Goal: Transaction & Acquisition: Book appointment/travel/reservation

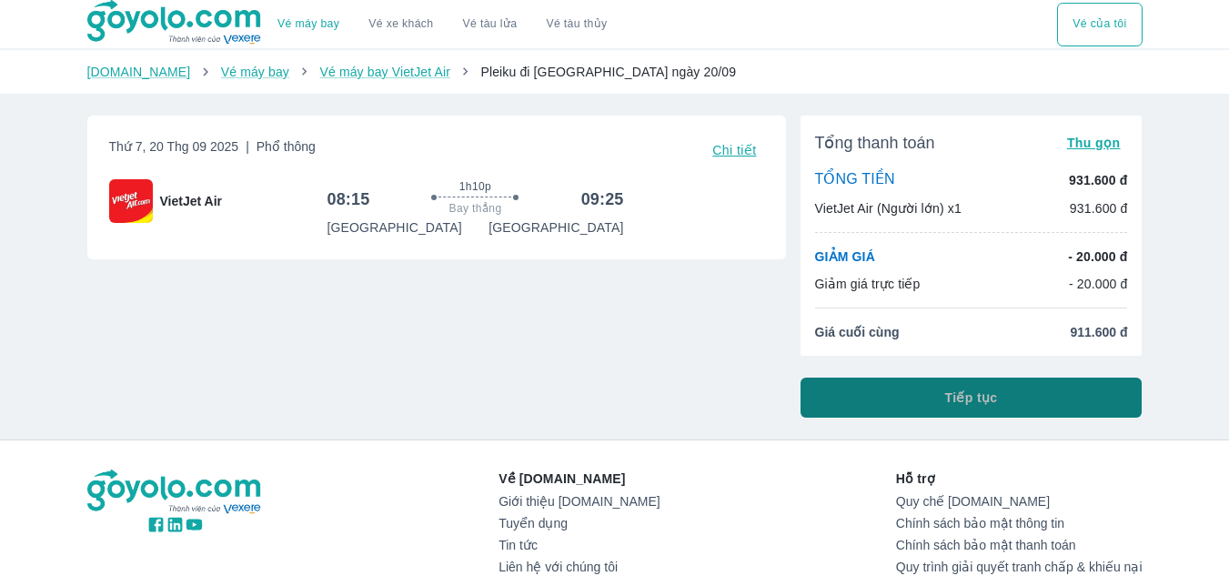
click at [950, 396] on span "Tiếp tục" at bounding box center [971, 397] width 53 height 18
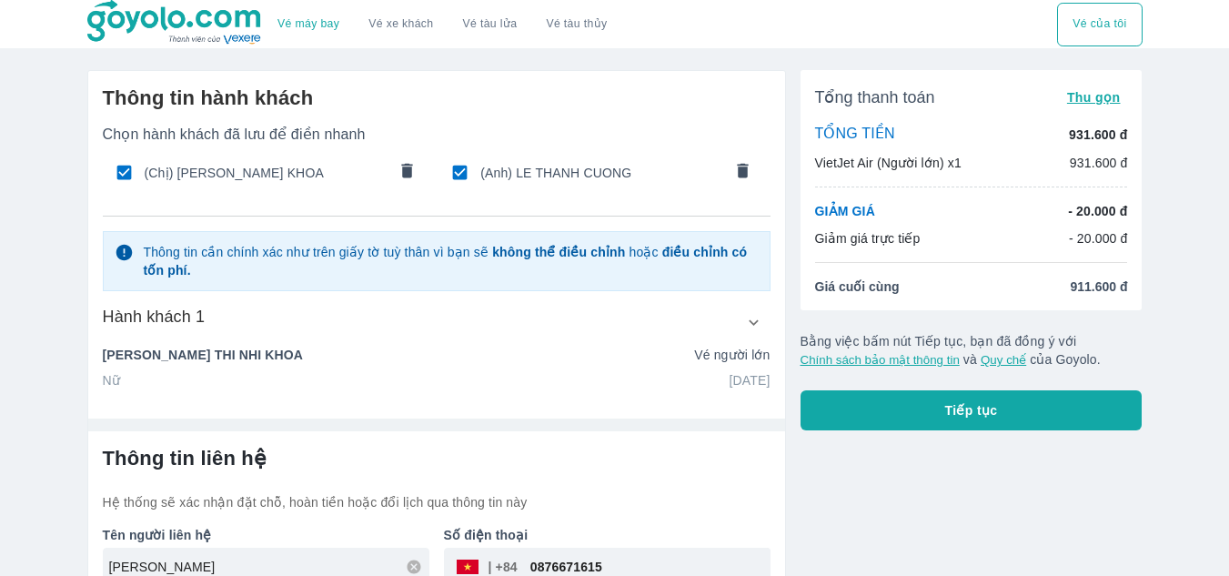
scroll to position [55, 0]
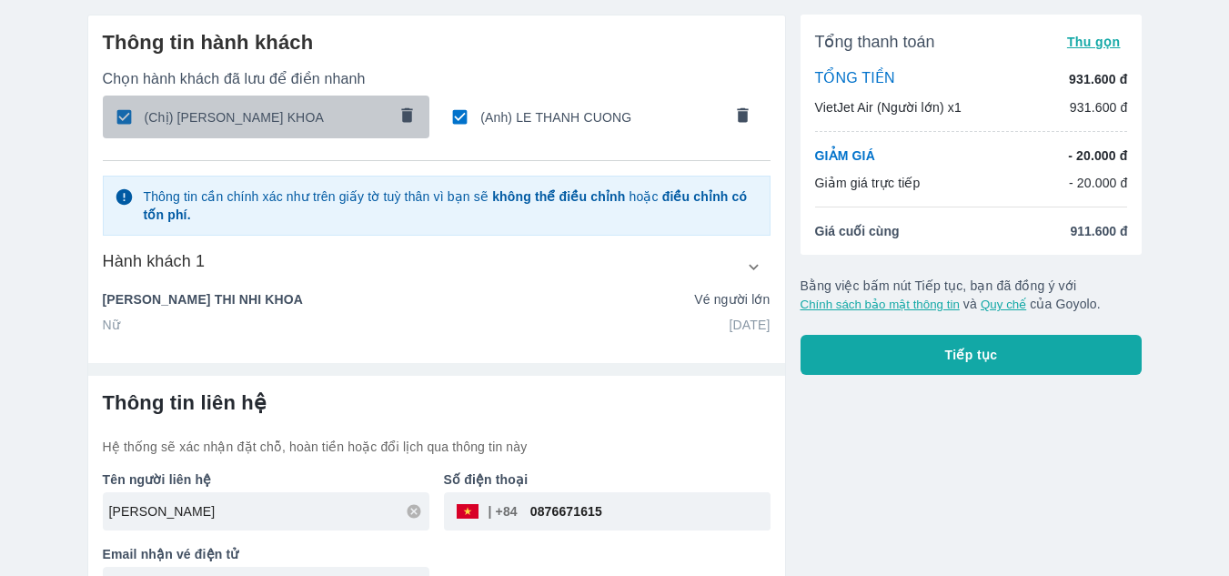
click at [136, 115] on input "checkbox" at bounding box center [123, 116] width 35 height 35
checkbox input "false"
type input "LE"
type input "[PERSON_NAME]"
type input "[DATE]"
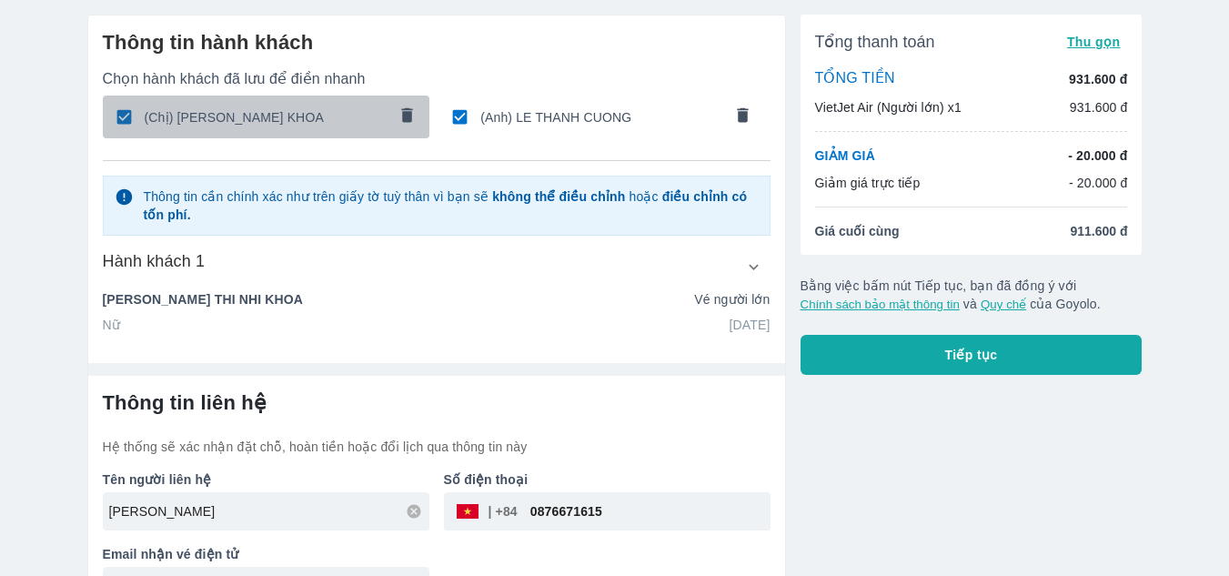
radio input "true"
type input "LE THANH CUONG"
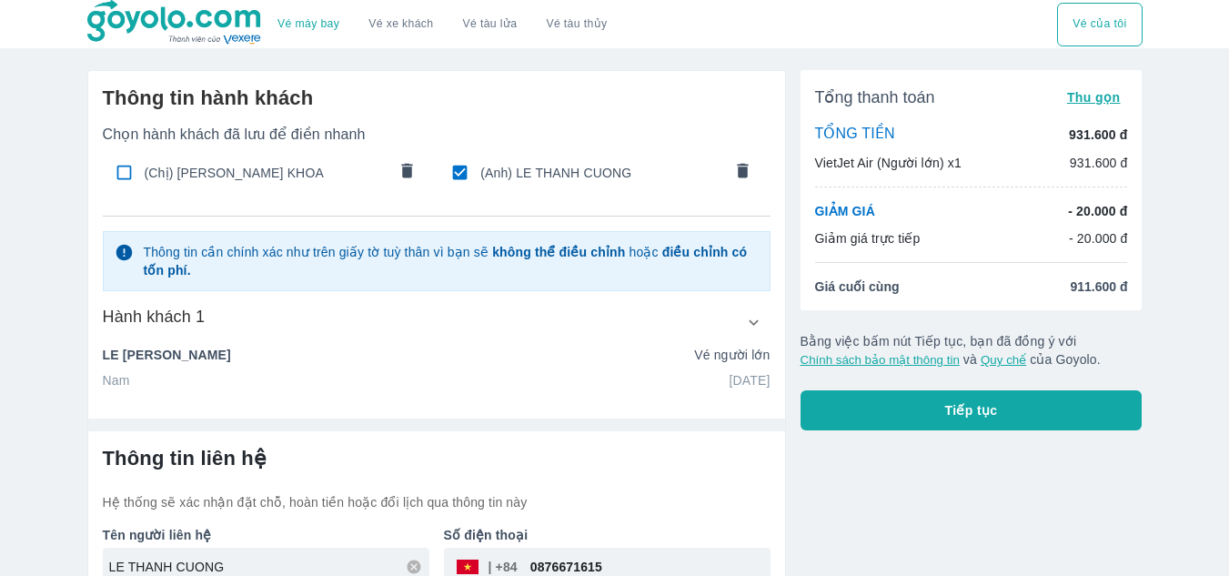
scroll to position [101, 0]
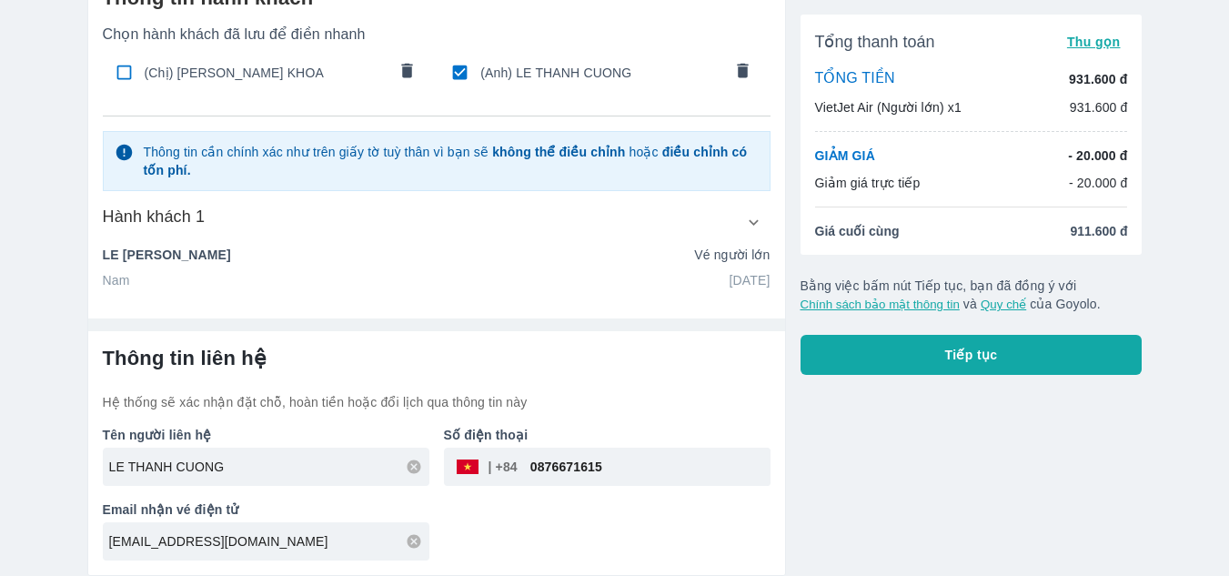
click at [620, 472] on input "0876671615" at bounding box center [644, 467] width 253 height 44
drag, startPoint x: 620, startPoint y: 472, endPoint x: 529, endPoint y: 464, distance: 92.2
click at [529, 464] on input "0876671615" at bounding box center [644, 467] width 253 height 44
type input "2"
type input "0325777285"
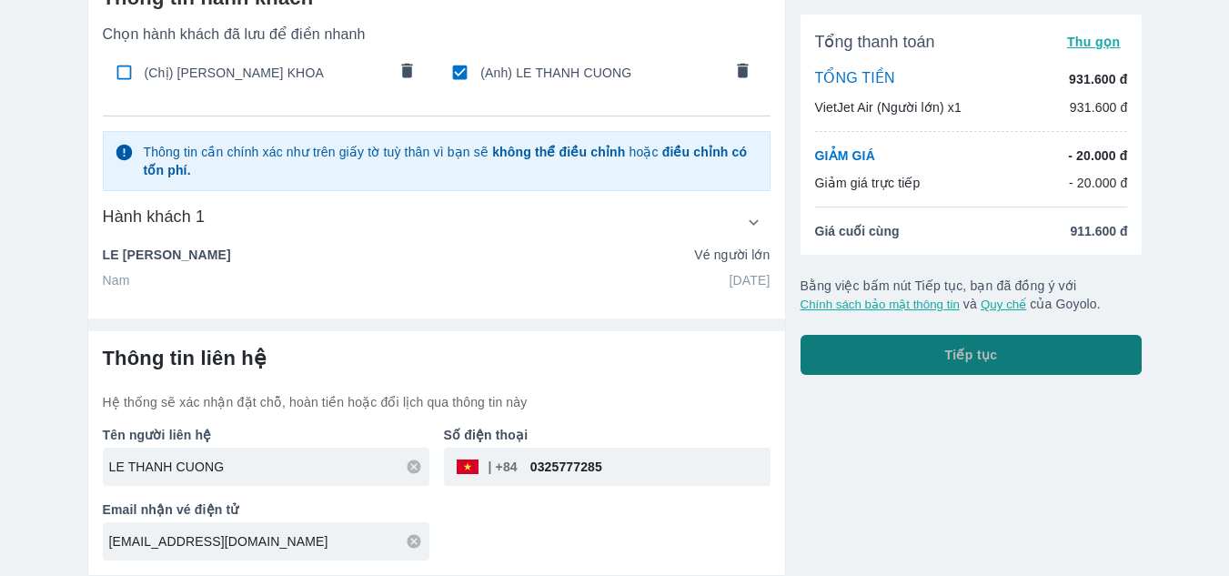
click at [931, 348] on button "Tiếp tục" at bounding box center [972, 355] width 342 height 40
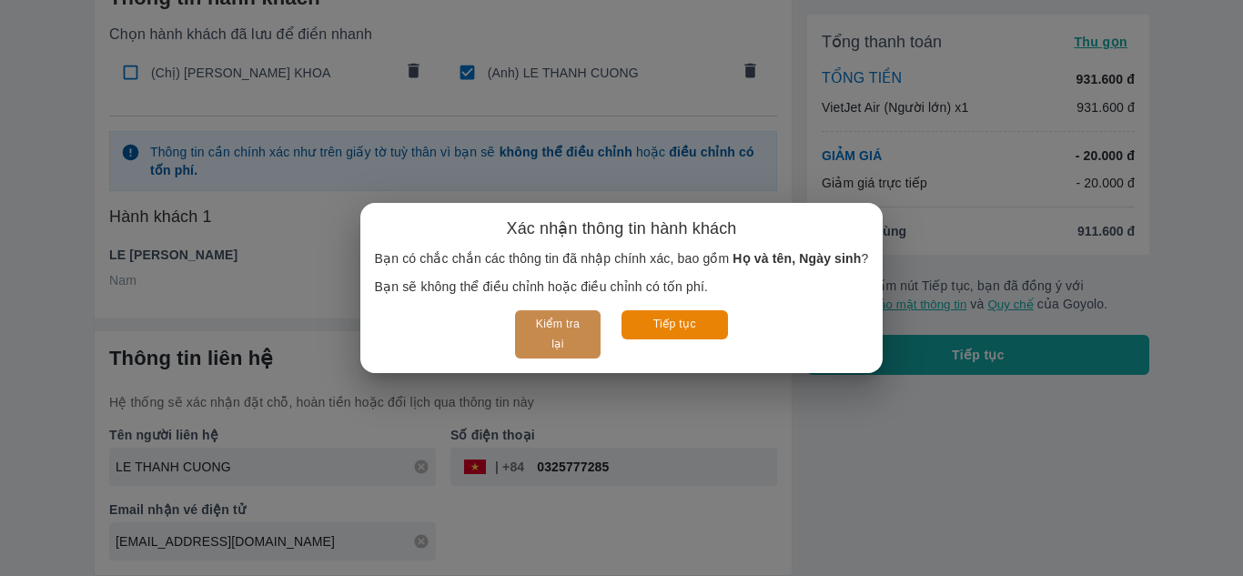
click at [559, 335] on button "Kiểm tra lại" at bounding box center [557, 334] width 85 height 48
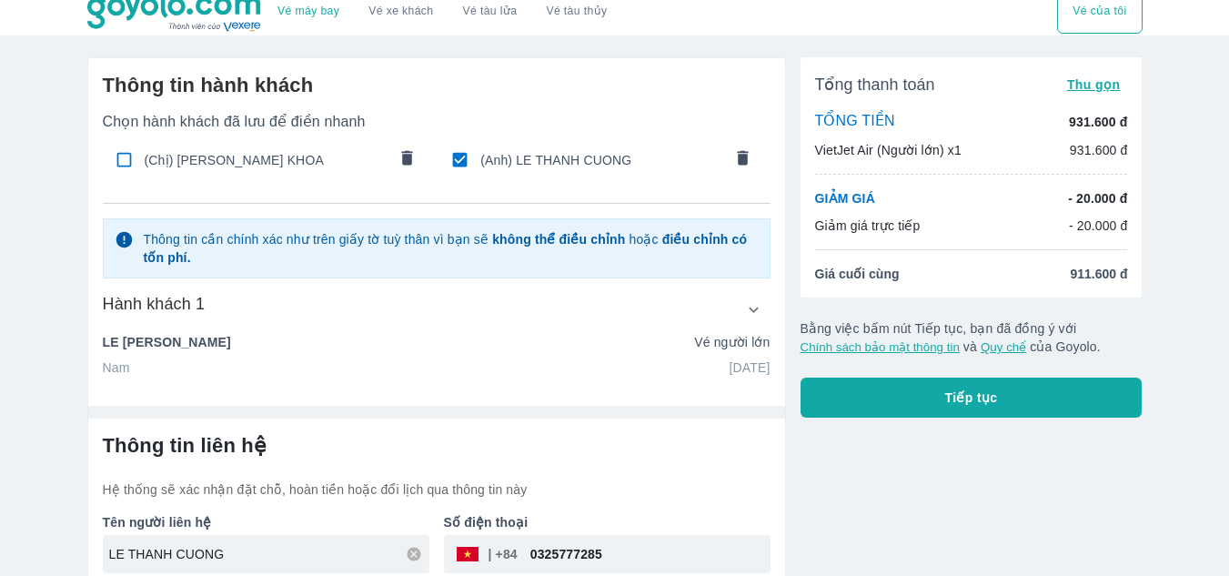
scroll to position [0, 0]
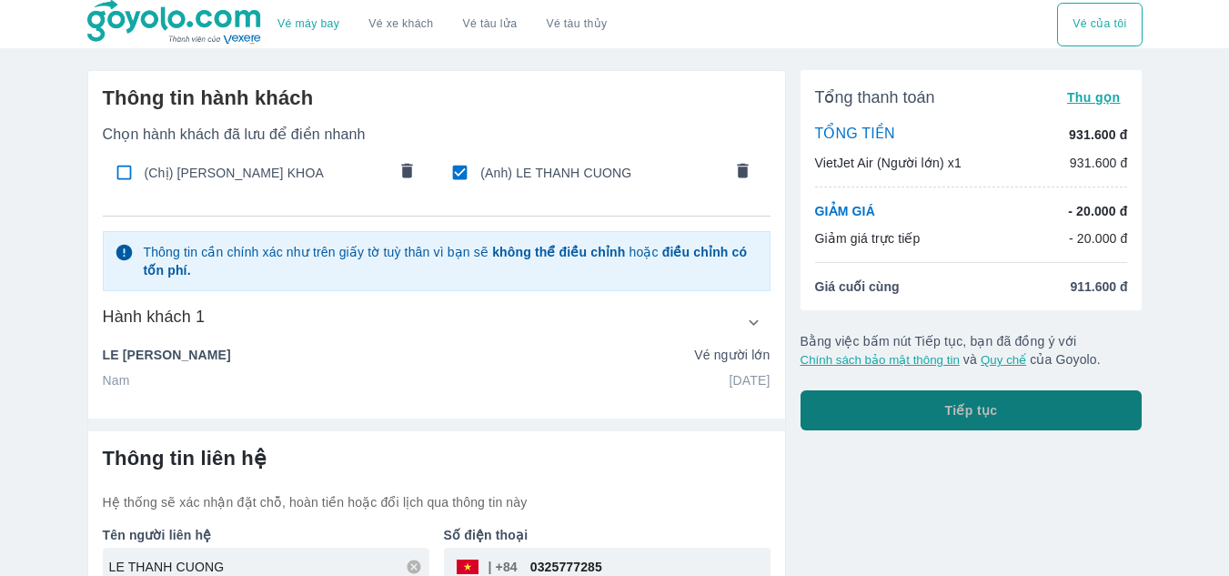
click at [866, 408] on button "Tiếp tục" at bounding box center [972, 410] width 342 height 40
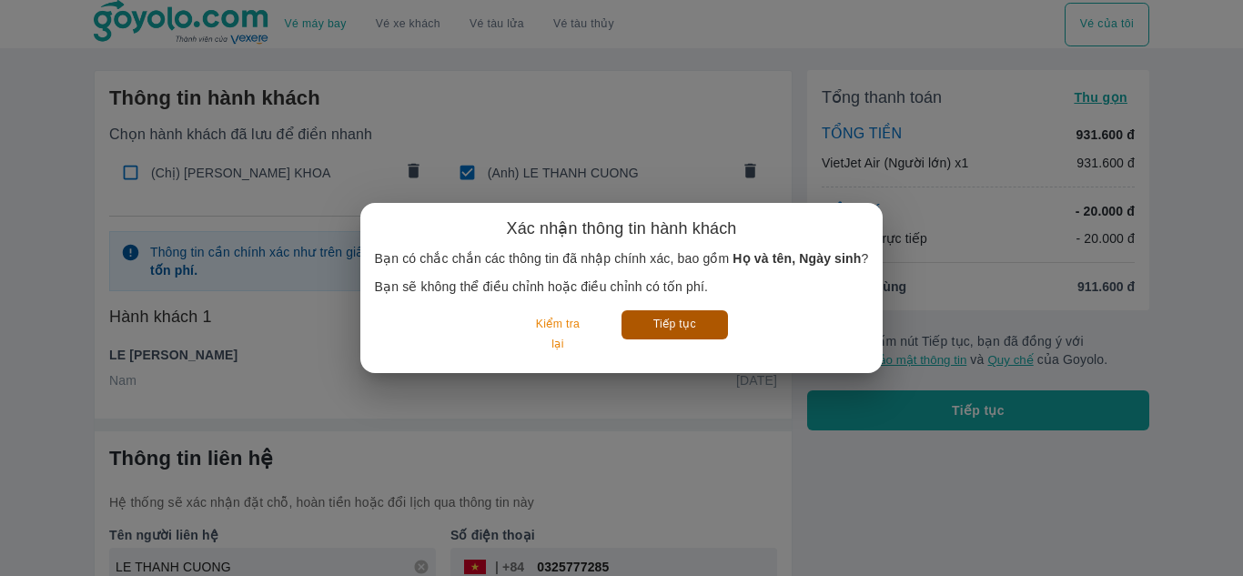
click at [695, 325] on button "Tiếp tục" at bounding box center [674, 324] width 106 height 28
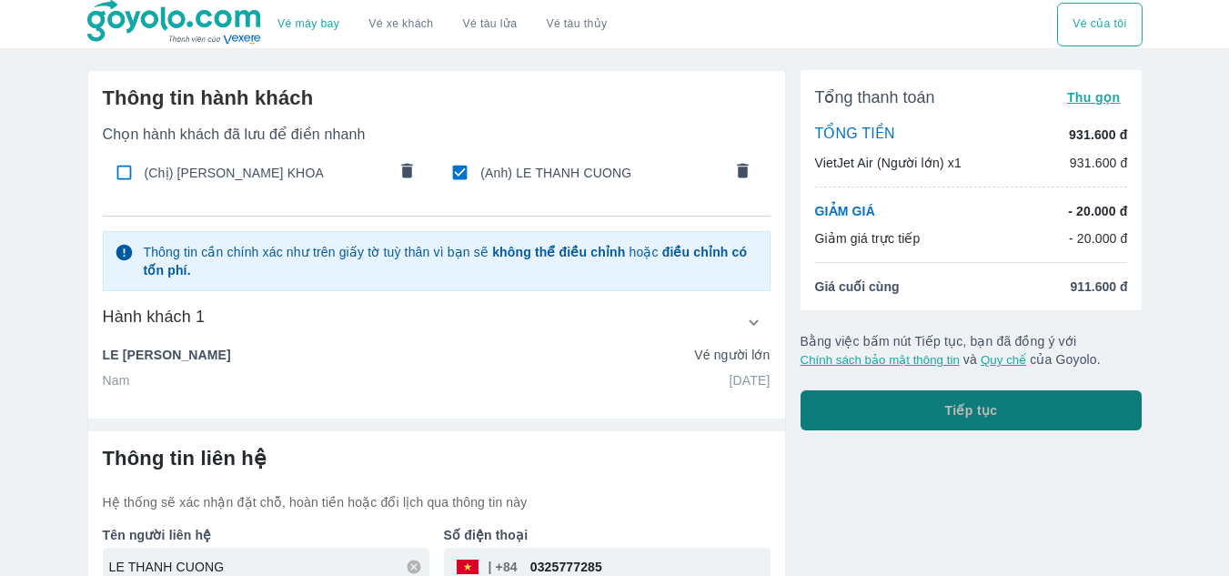
click at [948, 397] on button "Tiếp tục" at bounding box center [972, 410] width 342 height 40
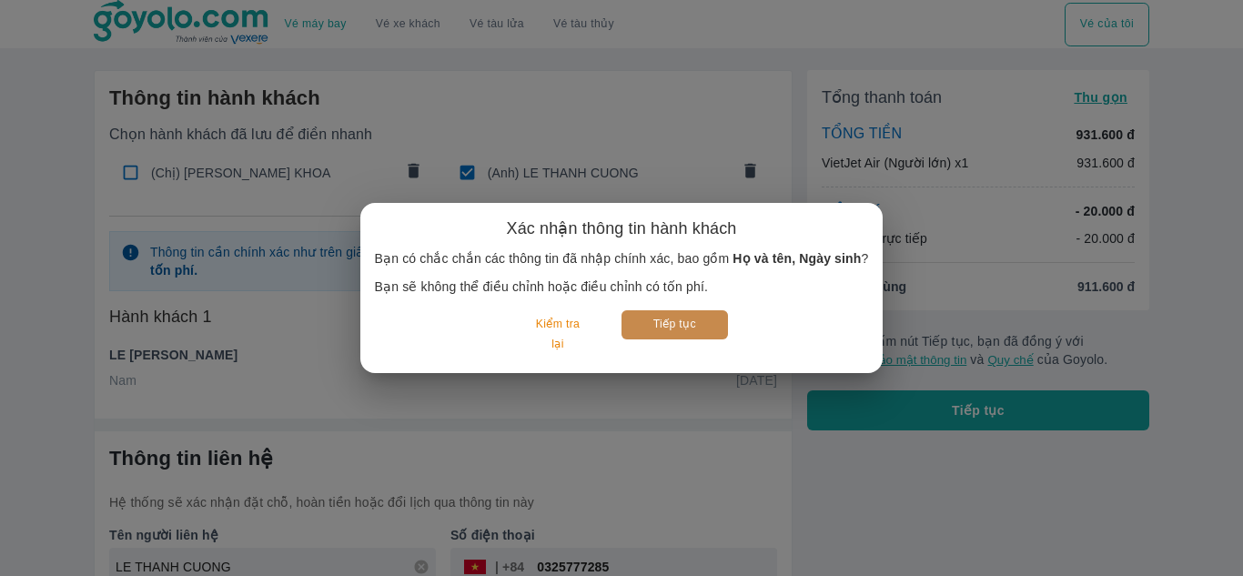
click at [673, 326] on button "Tiếp tục" at bounding box center [674, 324] width 106 height 28
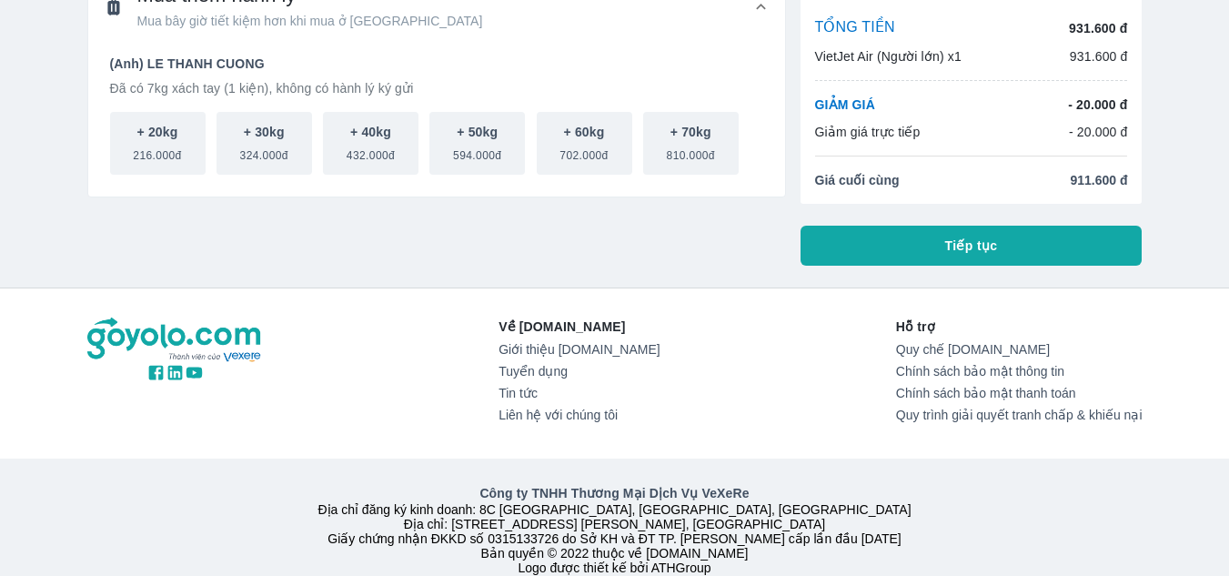
scroll to position [156, 0]
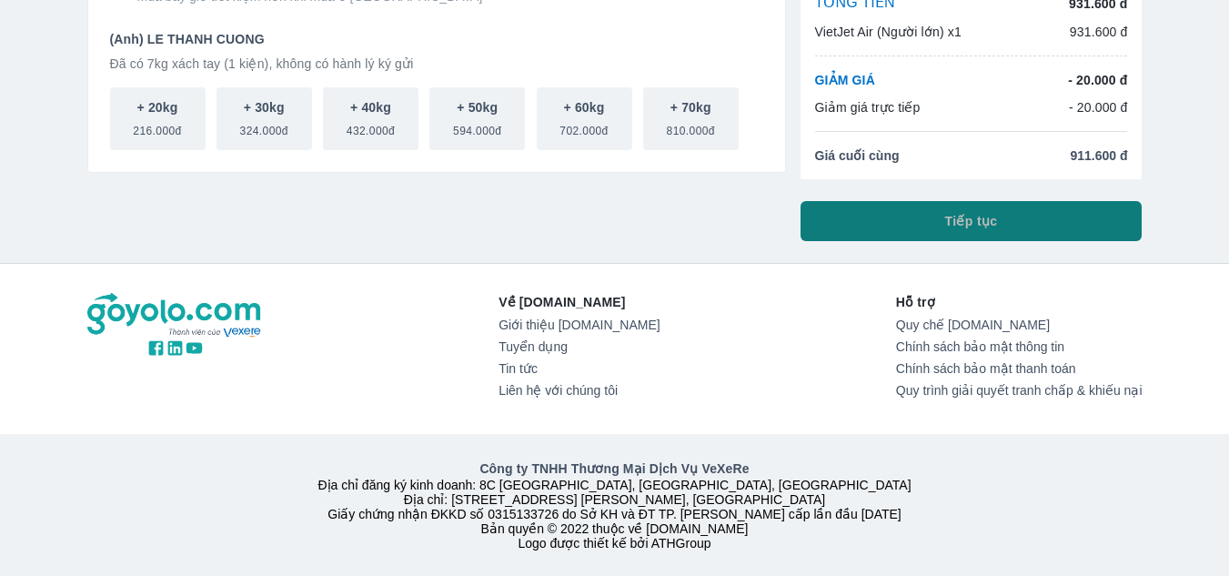
click at [1019, 203] on button "Tiếp tục" at bounding box center [972, 221] width 342 height 40
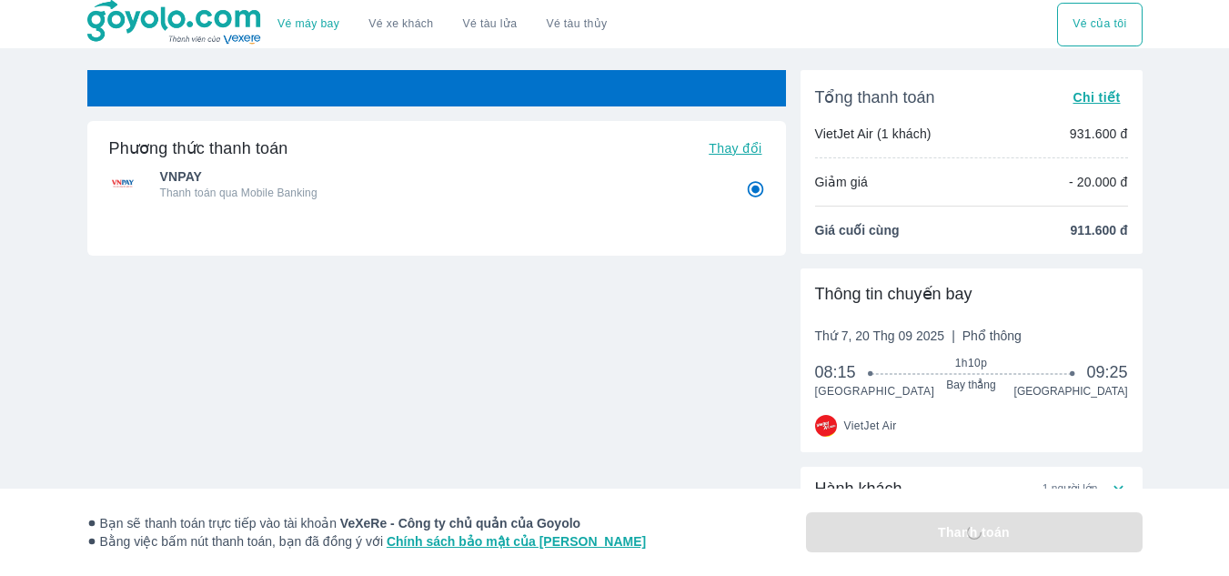
radio input "false"
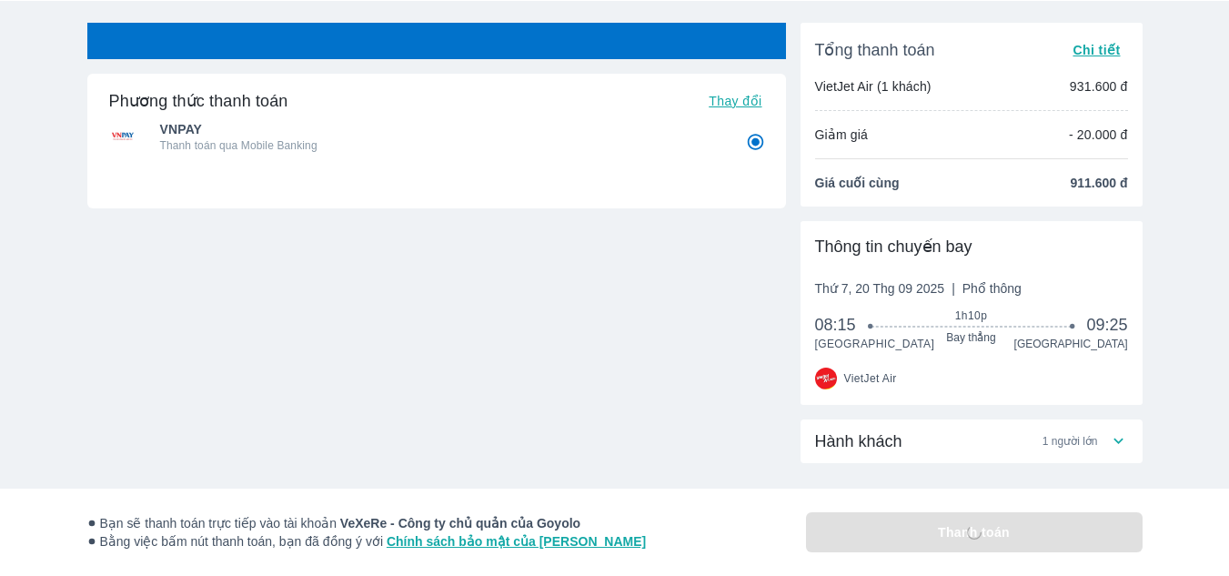
scroll to position [81, 0]
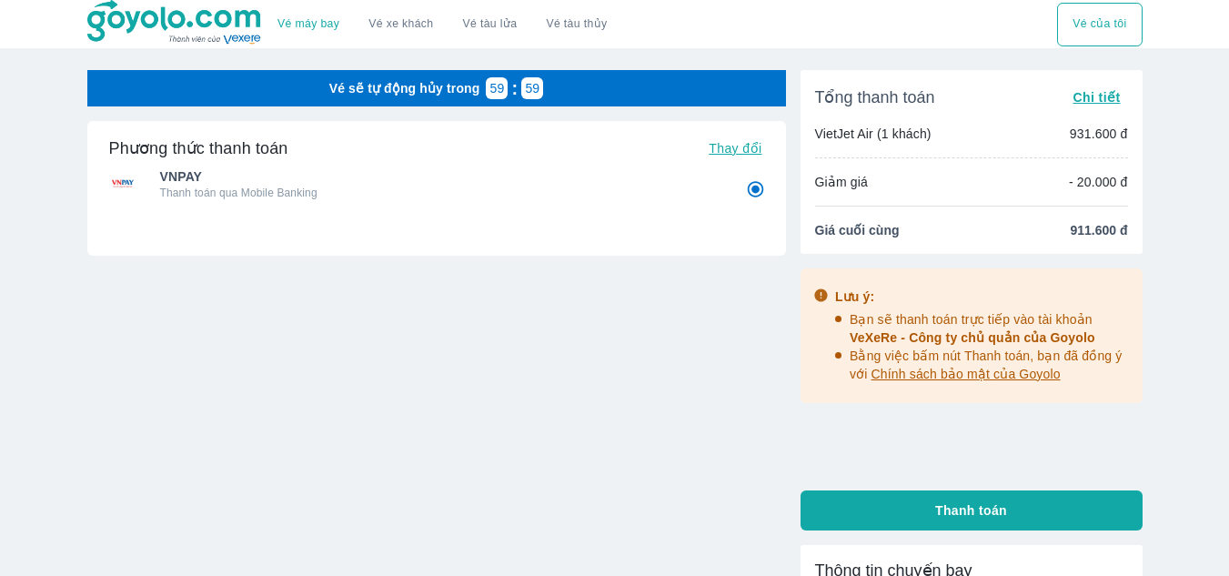
drag, startPoint x: 1242, startPoint y: 116, endPoint x: 1242, endPoint y: 173, distance: 57.3
click at [1228, 173] on html "Vé máy bay Vé xe khách Vé tàu lửa Vé tàu thủy Vé của tôi Vé sẽ tự động hủy tron…" at bounding box center [614, 288] width 1229 height 576
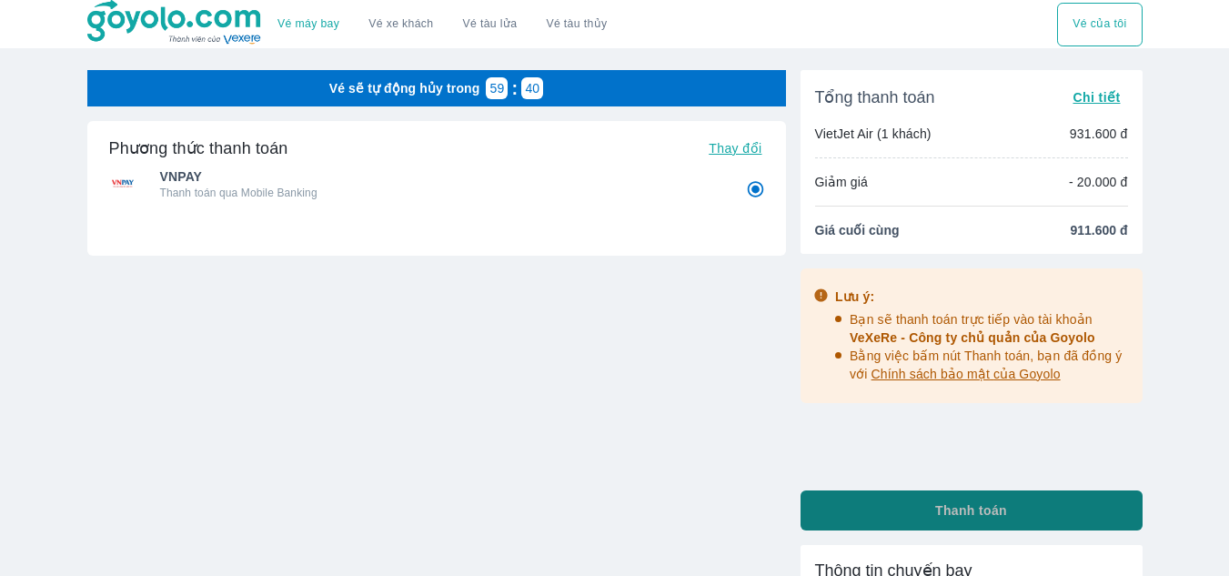
click at [911, 498] on button "Thanh toán" at bounding box center [972, 510] width 342 height 40
radio input "false"
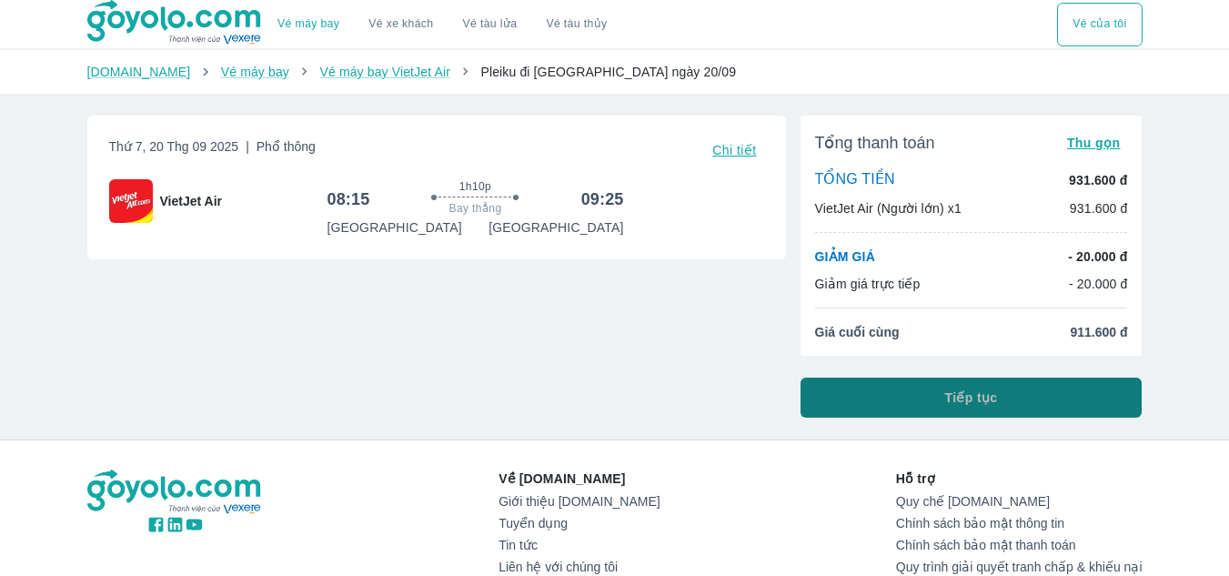
click at [851, 384] on button "Tiếp tục" at bounding box center [972, 398] width 342 height 40
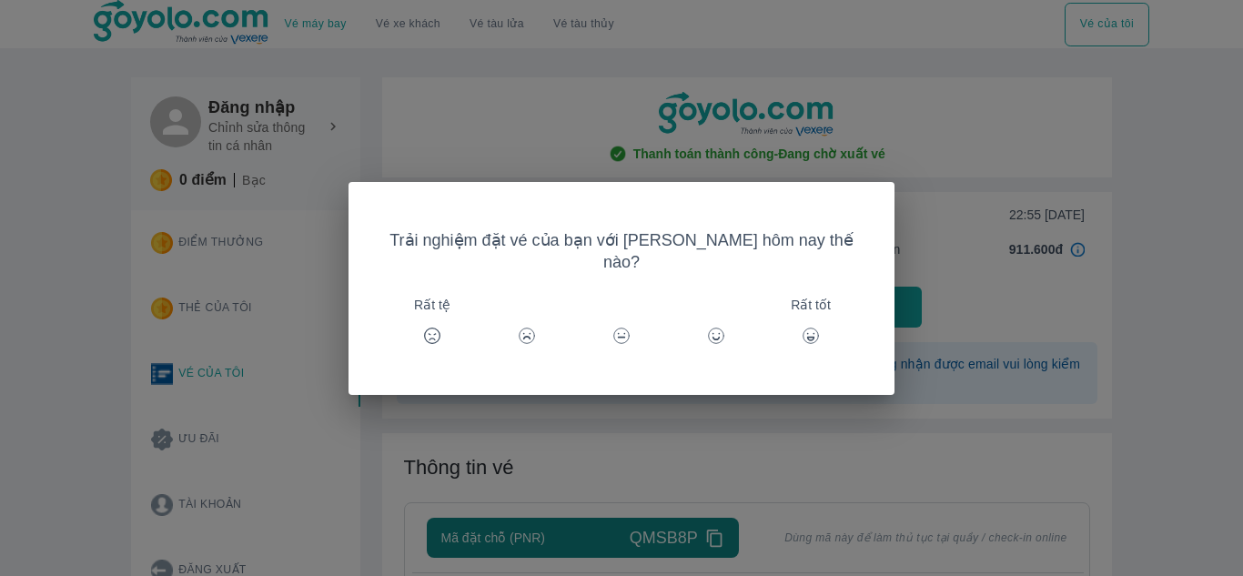
click at [801, 327] on icon at bounding box center [810, 336] width 18 height 18
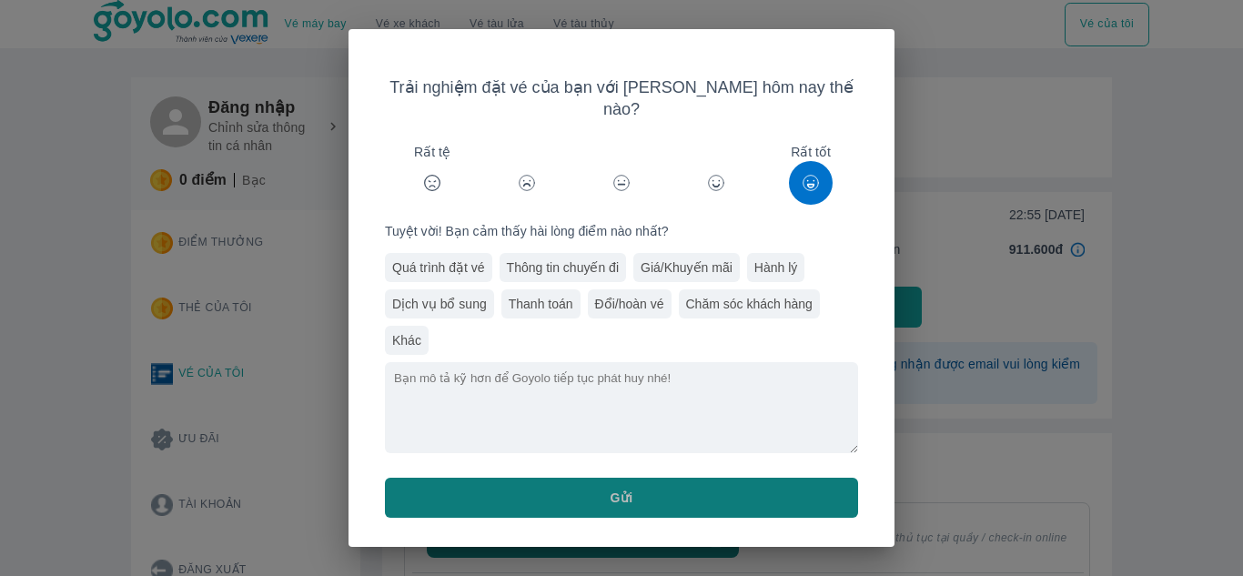
click at [635, 498] on button "Gửi" at bounding box center [621, 498] width 473 height 40
